Goal: Transaction & Acquisition: Purchase product/service

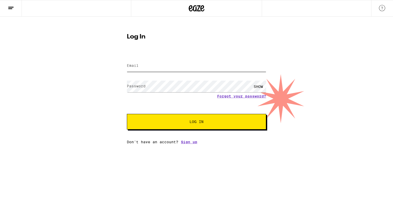
type input "[EMAIL_ADDRESS][DOMAIN_NAME]"
click at [163, 66] on input "[EMAIL_ADDRESS][DOMAIN_NAME]" at bounding box center [196, 66] width 139 height 12
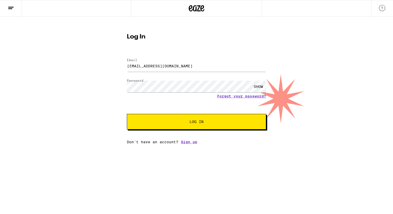
click at [147, 119] on button "Log In" at bounding box center [196, 122] width 139 height 16
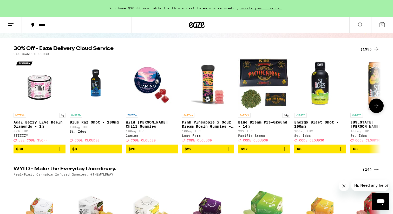
scroll to position [48, 0]
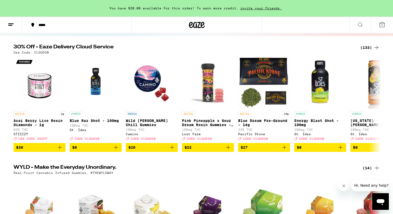
click at [364, 46] on div "(133)" at bounding box center [370, 47] width 19 height 6
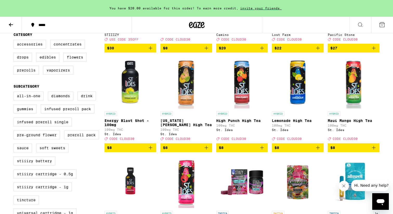
scroll to position [140, 0]
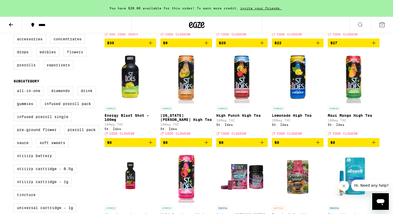
click at [77, 56] on label "Flowers" at bounding box center [74, 52] width 23 height 9
click at [15, 36] on input "Flowers" at bounding box center [15, 35] width 0 height 0
checkbox input "true"
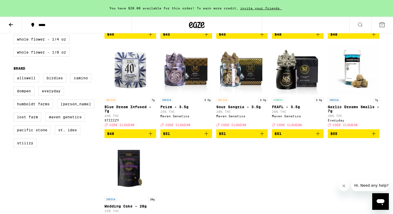
scroll to position [347, 0]
